Goal: Information Seeking & Learning: Learn about a topic

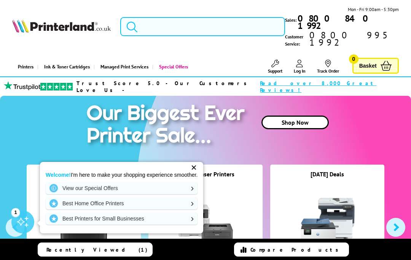
click at [157, 18] on input "search" at bounding box center [202, 26] width 165 height 19
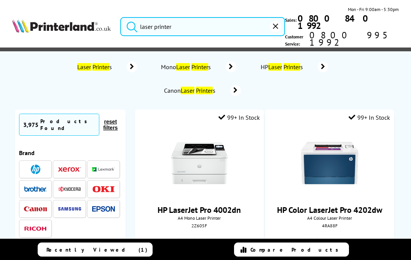
type input "laser printer"
click at [130, 18] on button "submit" at bounding box center [130, 25] width 19 height 17
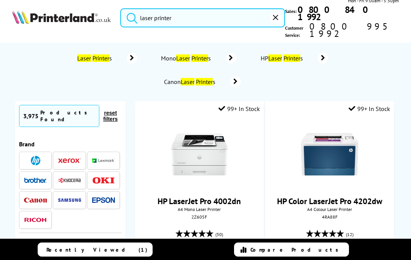
click at [30, 178] on img at bounding box center [35, 180] width 23 height 5
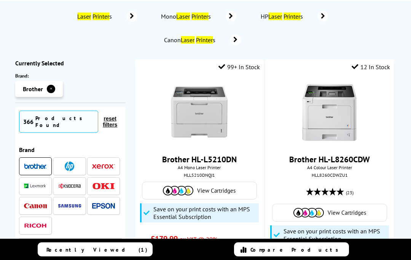
scroll to position [51, 0]
click at [228, 154] on link "Brother HL-L5210DN" at bounding box center [199, 159] width 75 height 11
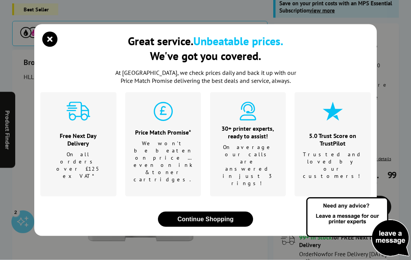
scroll to position [125, 0]
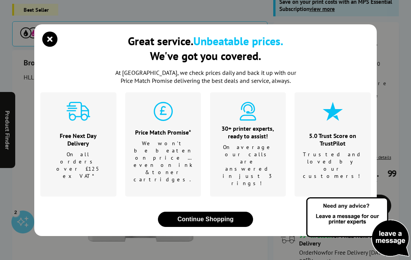
click at [57, 47] on icon "close modal" at bounding box center [49, 39] width 15 height 15
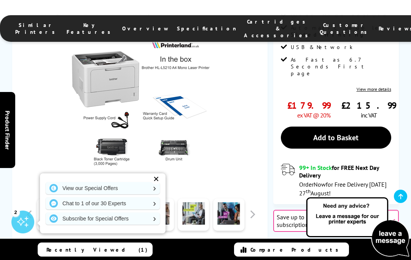
scroll to position [193, 0]
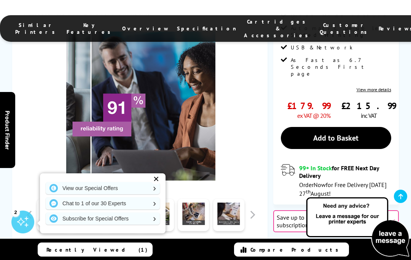
click at [151, 184] on div "✕" at bounding box center [156, 179] width 11 height 11
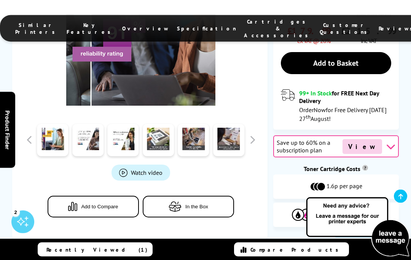
scroll to position [306, 0]
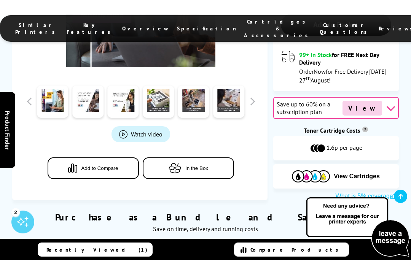
click at [141, 130] on span "Watch video" at bounding box center [147, 134] width 32 height 8
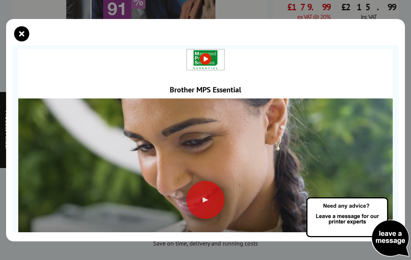
scroll to position [298, 0]
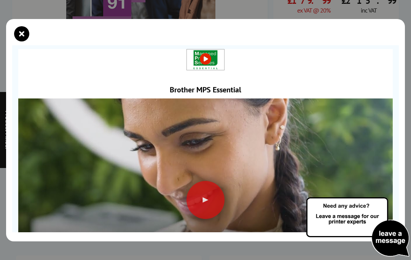
click at [202, 200] on div at bounding box center [205, 200] width 38 height 38
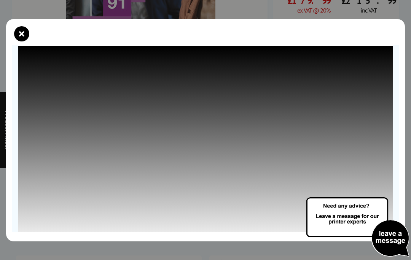
scroll to position [52, 0]
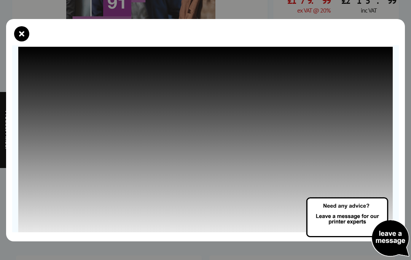
click at [20, 28] on icon "close modal" at bounding box center [21, 33] width 15 height 15
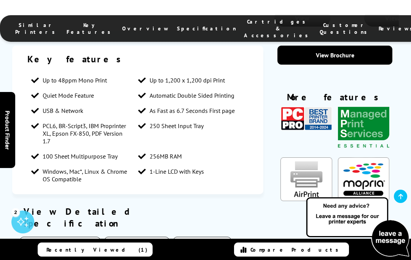
click at [133, 237] on button "Media Handling" at bounding box center [136, 244] width 65 height 15
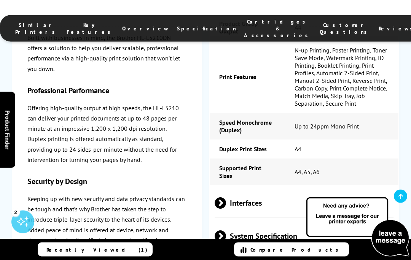
scroll to position [1991, 0]
click at [226, 230] on span at bounding box center [226, 235] width 0 height 11
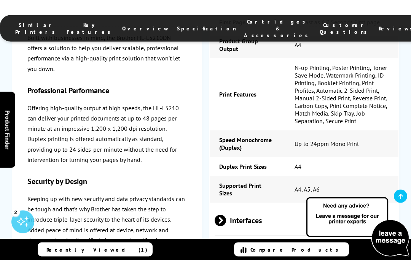
scroll to position [1975, 0]
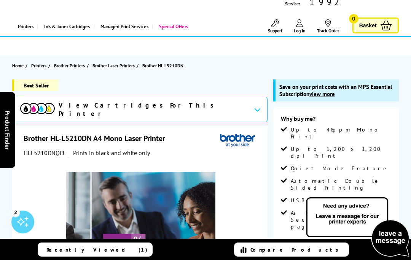
scroll to position [0, 0]
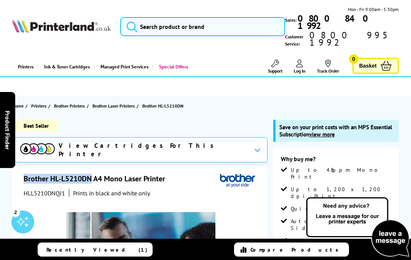
copy h1 "Brother HL-L5210DN"
